Goal: Find specific page/section: Find specific page/section

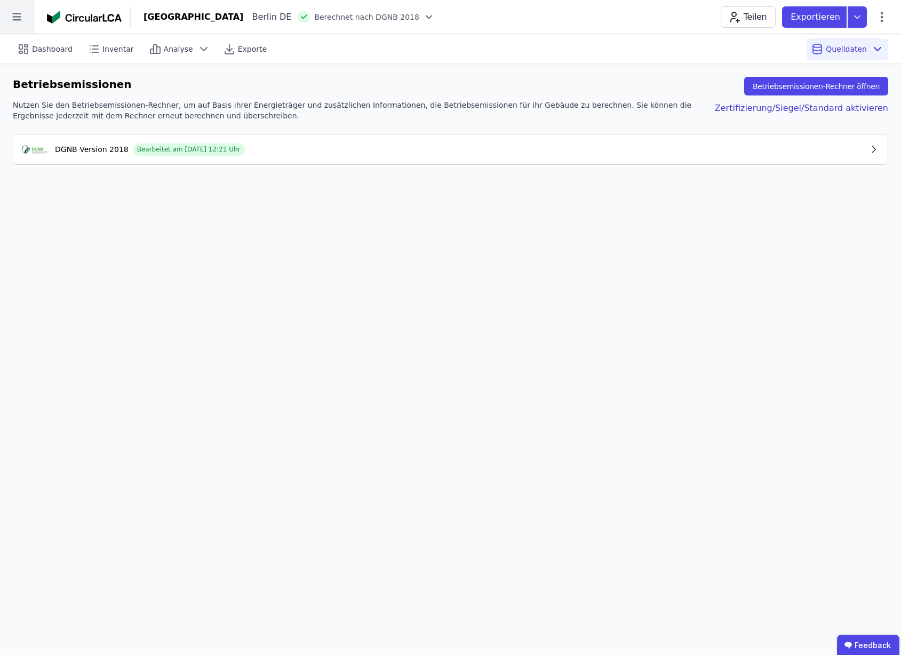
click at [19, 19] on icon at bounding box center [16, 16] width 9 height 7
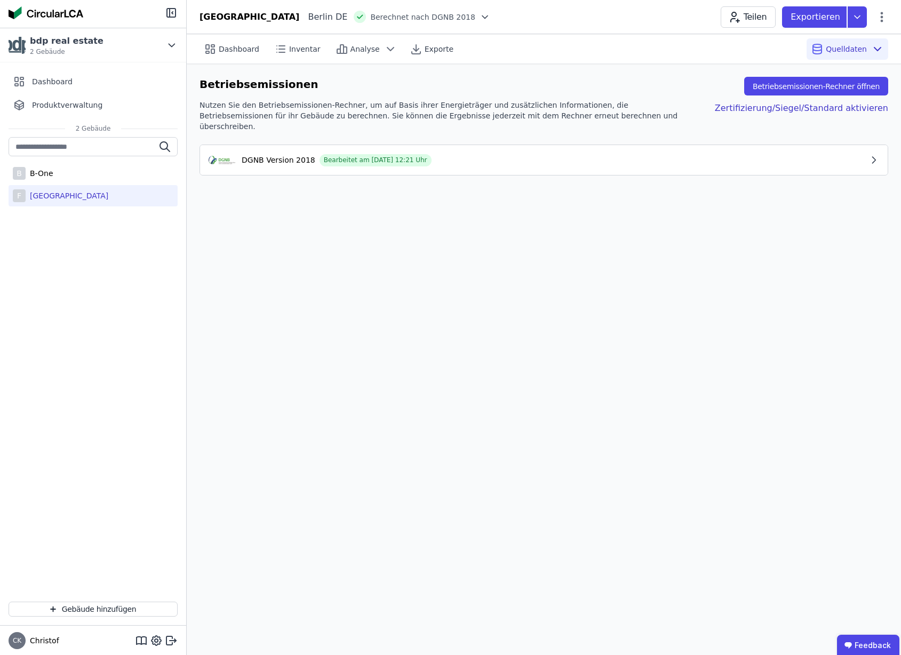
click at [19, 19] on div at bounding box center [93, 14] width 186 height 28
click at [219, 45] on span "Dashboard" at bounding box center [239, 49] width 41 height 11
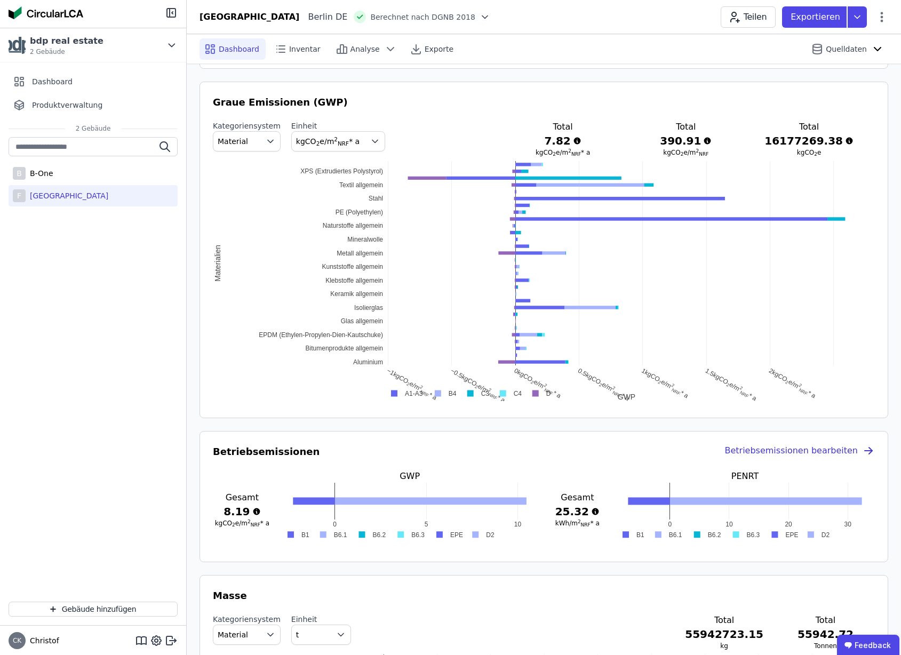
scroll to position [548, 0]
click at [239, 144] on span "Material" at bounding box center [233, 142] width 30 height 11
click at [240, 201] on span "DIN 276" at bounding box center [237, 205] width 30 height 11
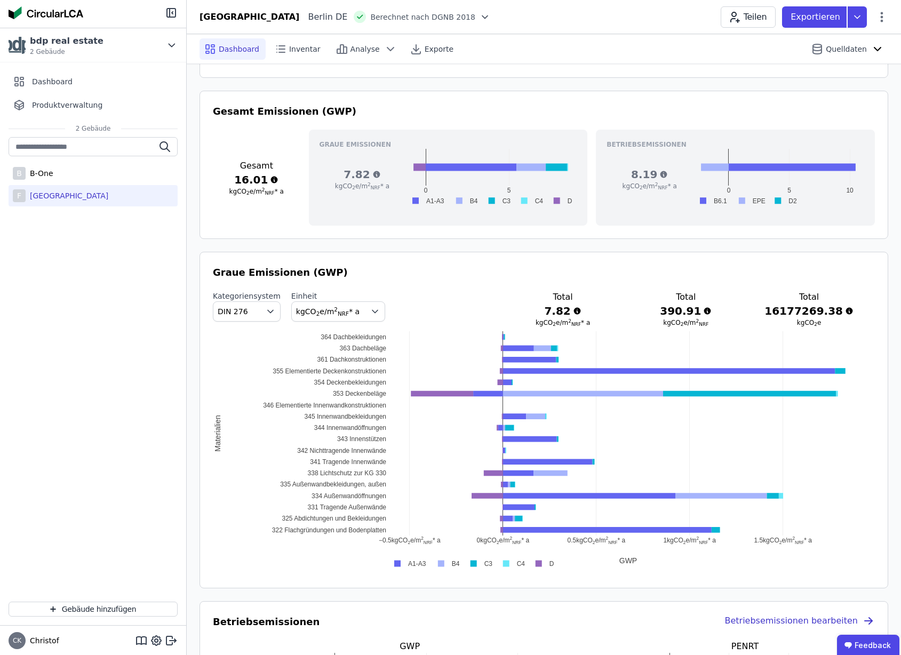
scroll to position [375, 0]
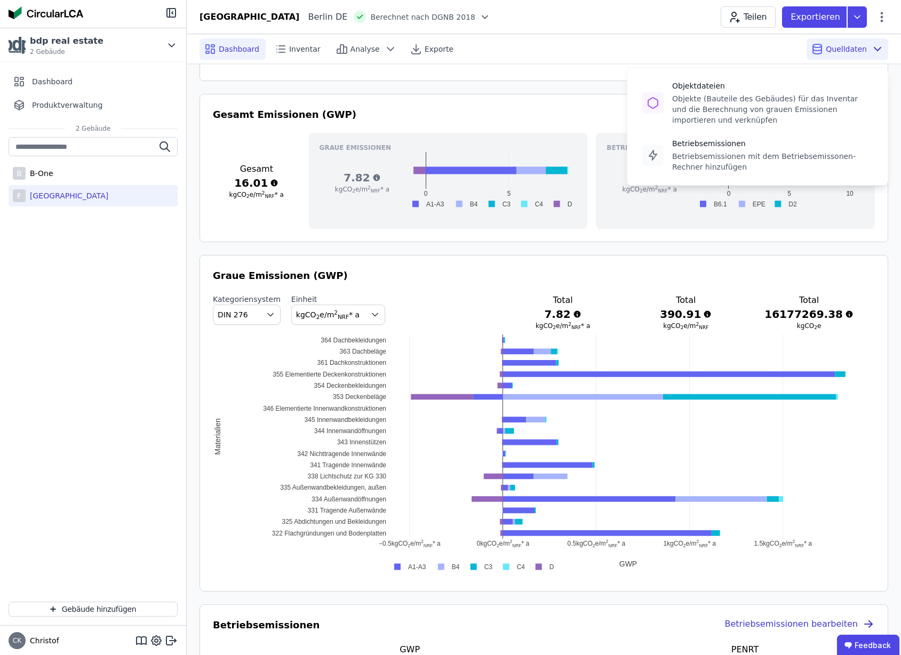
click at [848, 50] on span "Quelldaten" at bounding box center [846, 49] width 41 height 11
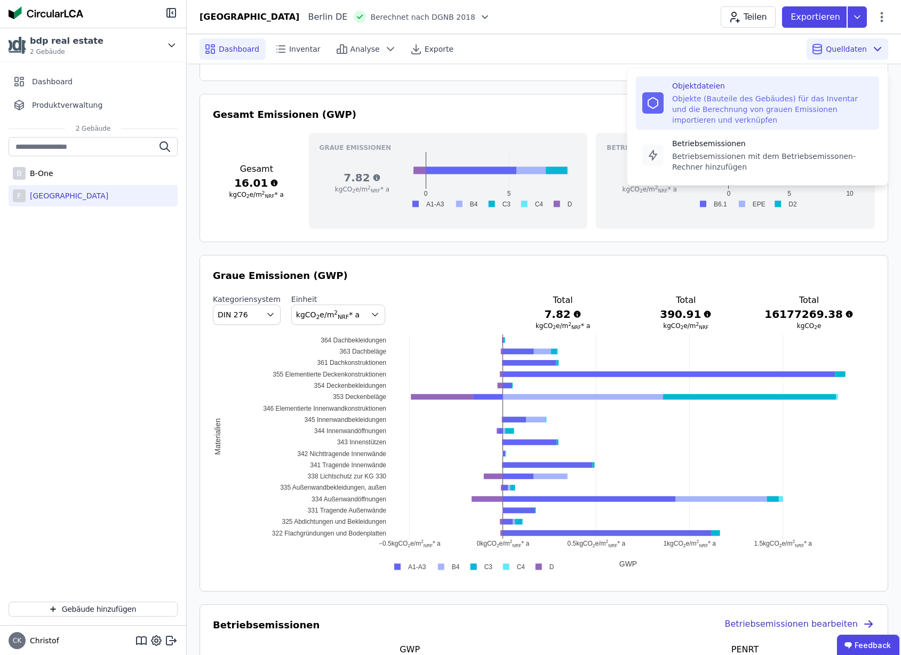
click at [768, 98] on div "Objekte (Bauteile des Gebäudes) für das Inventar und die Berechnung von grauen …" at bounding box center [772, 109] width 201 height 32
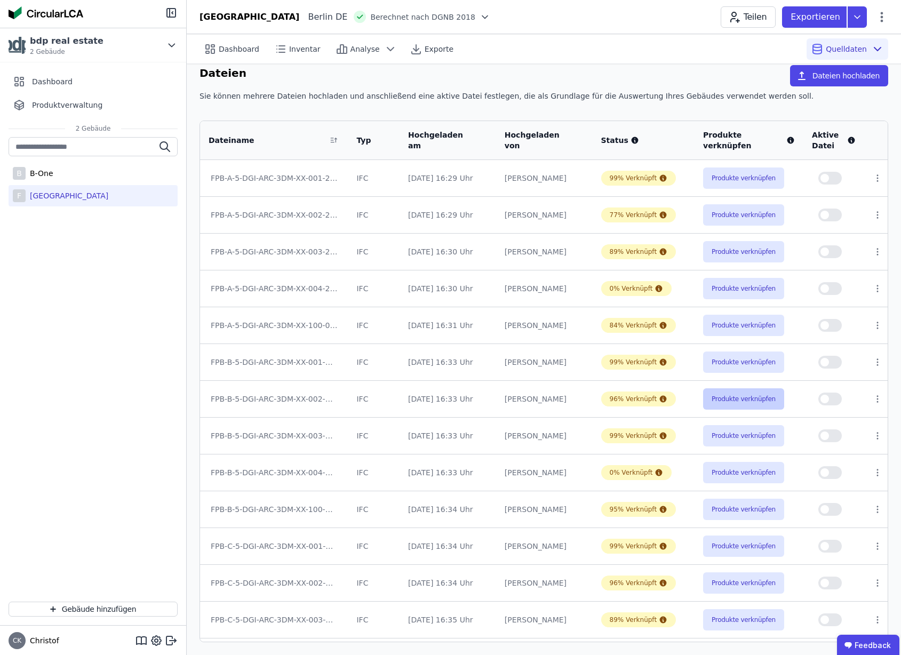
scroll to position [217, 0]
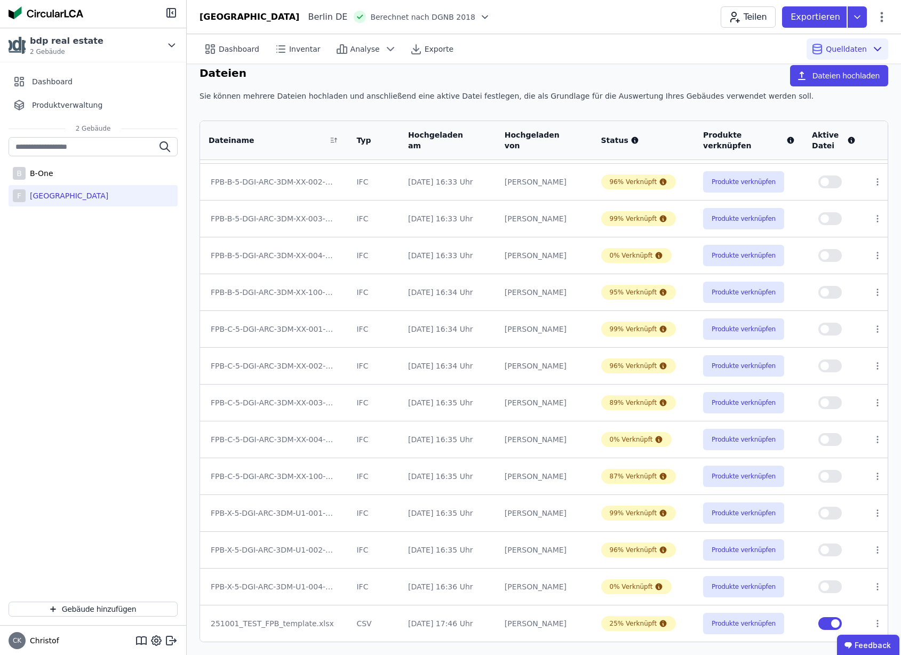
click at [822, 624] on button "button" at bounding box center [830, 623] width 23 height 13
click at [824, 623] on button "button" at bounding box center [830, 623] width 23 height 13
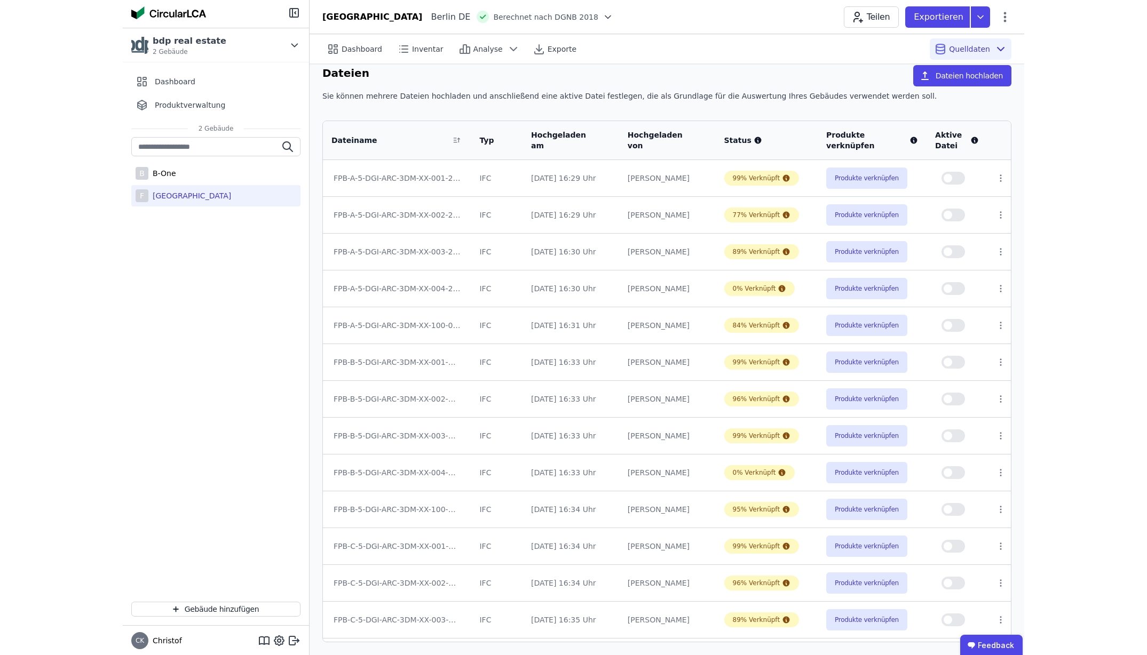
scroll to position [0, 0]
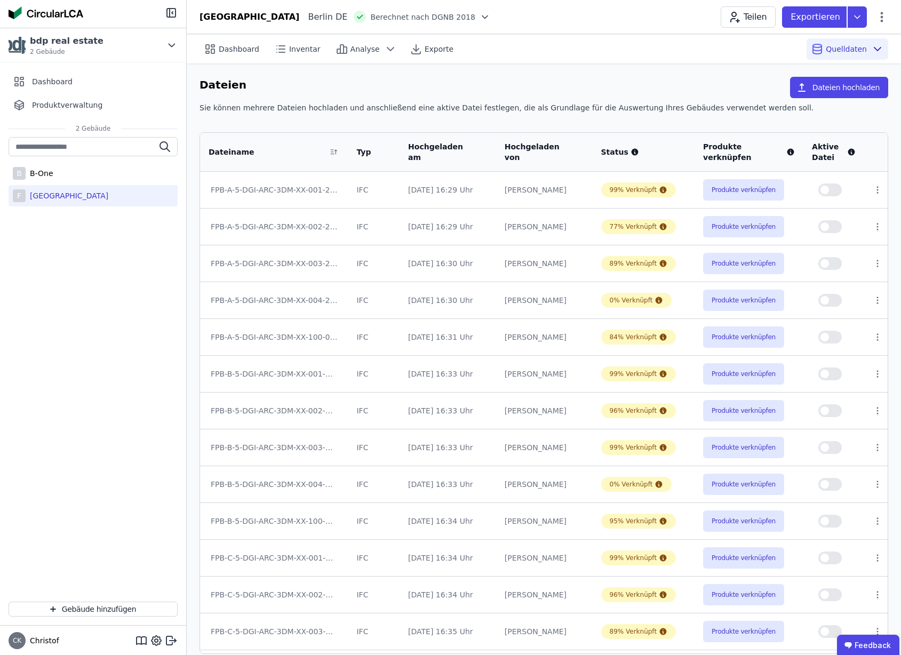
click at [288, 156] on div "Dateiname" at bounding box center [267, 152] width 117 height 11
click at [320, 154] on div "Dateiname" at bounding box center [267, 152] width 117 height 11
click at [353, 153] on div "Typ" at bounding box center [374, 152] width 52 height 28
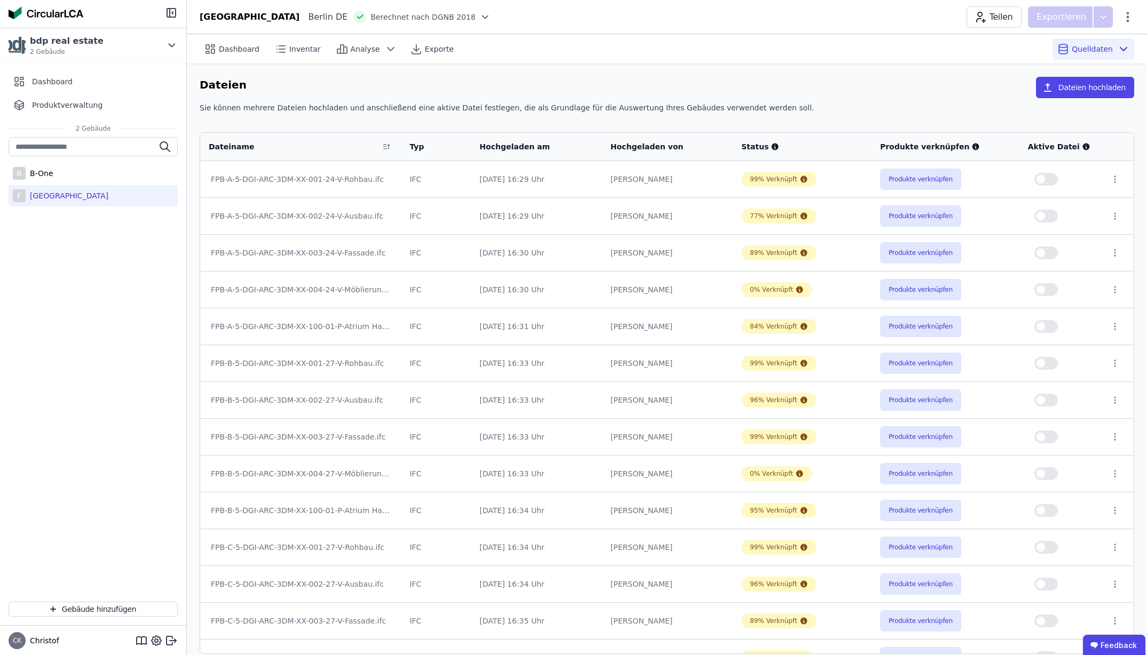
click at [901, 181] on button "button" at bounding box center [1045, 179] width 23 height 13
click at [901, 215] on button "button" at bounding box center [1045, 216] width 23 height 13
click at [901, 253] on button "button" at bounding box center [1045, 253] width 23 height 13
click at [901, 325] on button "button" at bounding box center [1045, 326] width 23 height 13
click at [901, 362] on button "button" at bounding box center [1045, 363] width 23 height 13
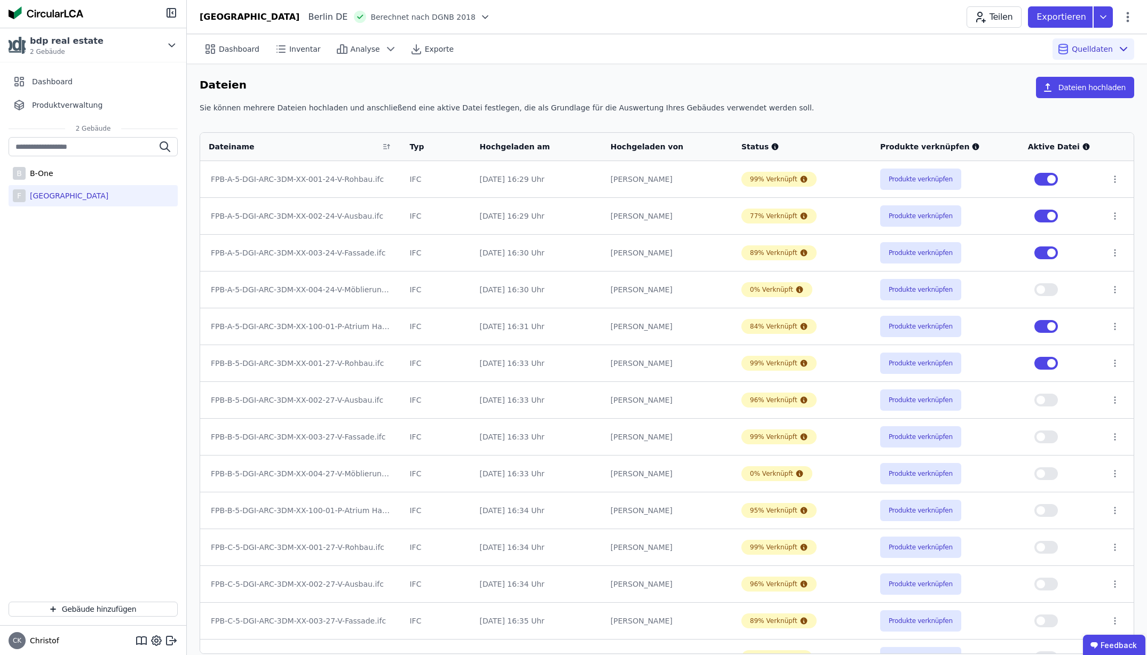
click at [901, 401] on button "button" at bounding box center [1045, 400] width 23 height 13
click at [901, 437] on button "button" at bounding box center [1045, 437] width 23 height 13
click at [901, 514] on button "button" at bounding box center [1045, 510] width 23 height 13
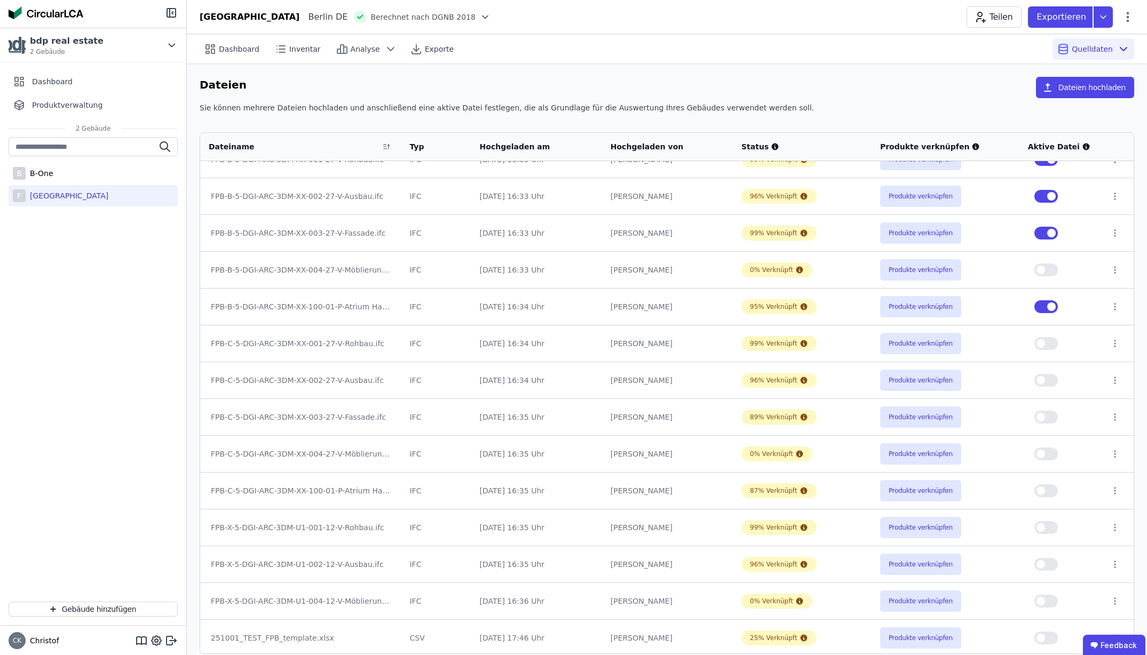
scroll to position [207, 0]
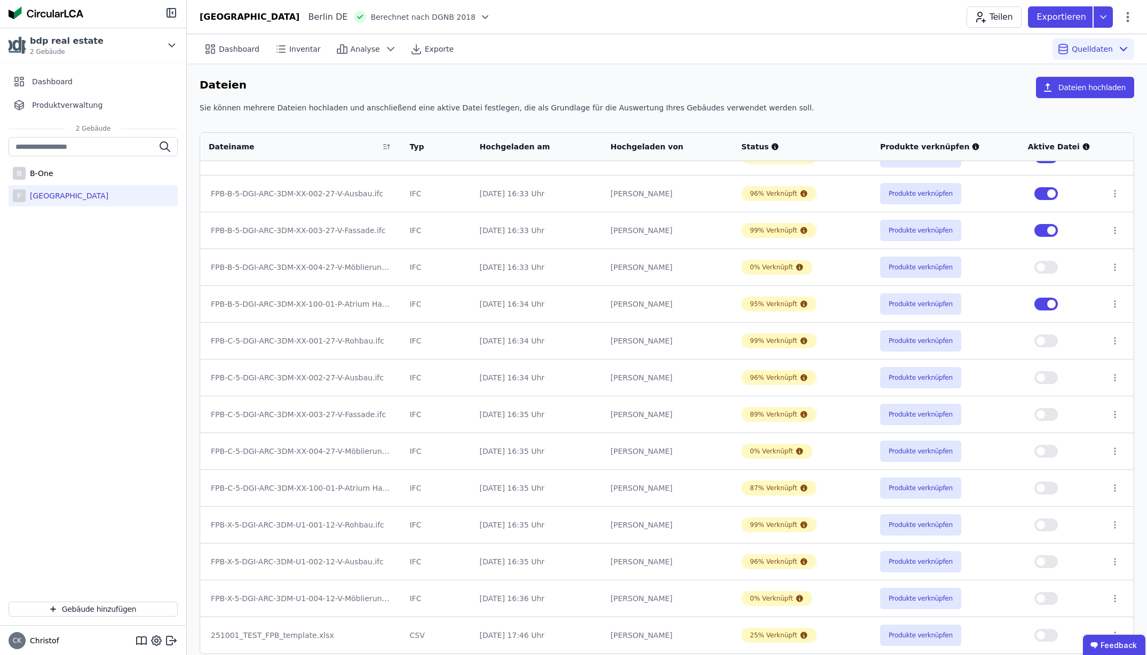
click at [901, 342] on button "button" at bounding box center [1045, 341] width 23 height 13
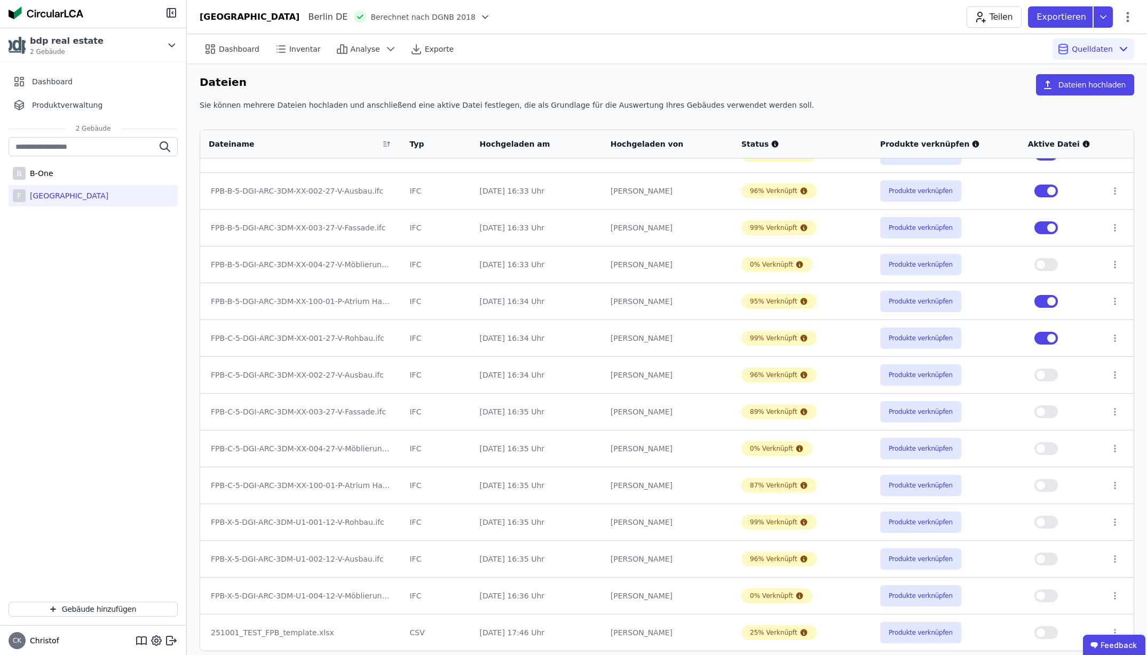
click at [901, 379] on button "button" at bounding box center [1045, 375] width 23 height 13
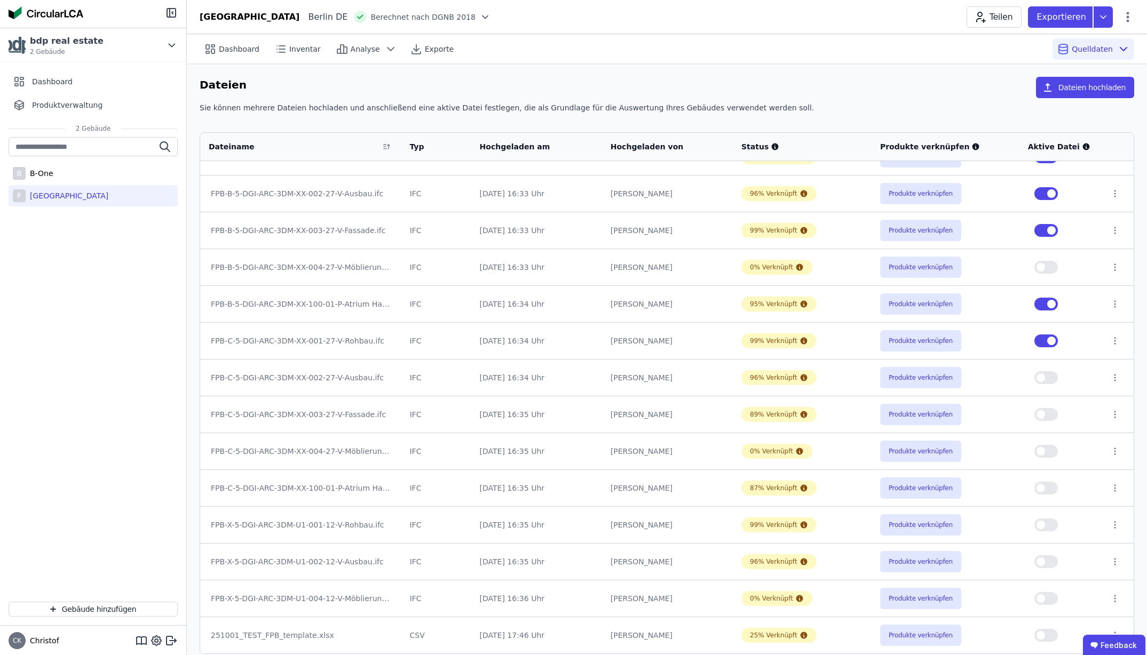
scroll to position [133, 0]
click at [901, 489] on button "button" at bounding box center [1045, 488] width 23 height 13
click at [901, 563] on button "button" at bounding box center [1045, 562] width 23 height 13
click at [901, 526] on button "button" at bounding box center [1045, 525] width 23 height 13
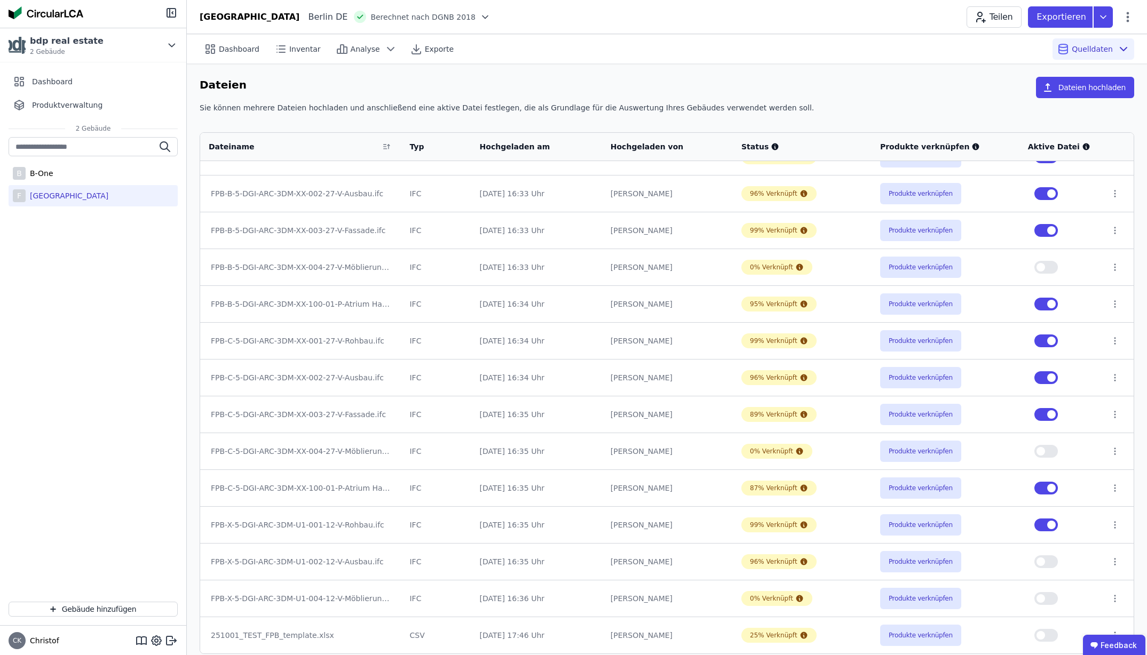
click at [901, 563] on button "button" at bounding box center [1045, 562] width 23 height 13
click at [230, 47] on span "Dashboard" at bounding box center [239, 49] width 41 height 11
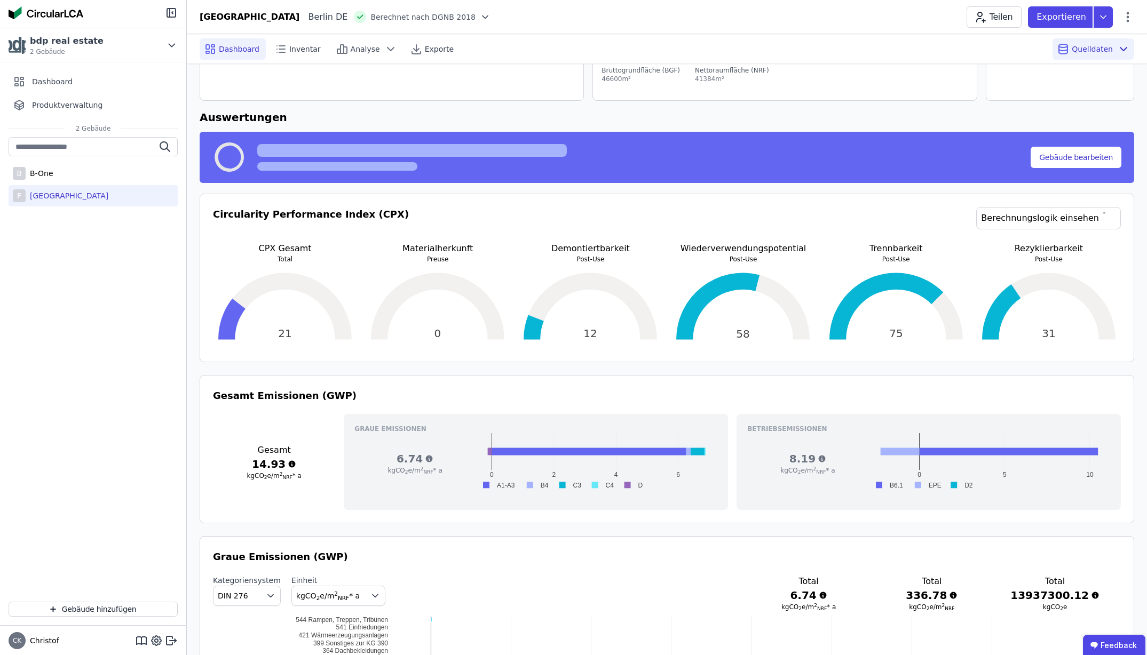
scroll to position [96, 0]
